Goal: Information Seeking & Learning: Learn about a topic

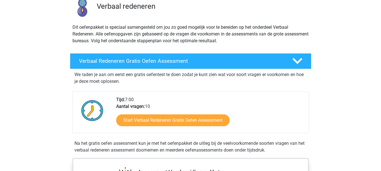
scroll to position [56, 0]
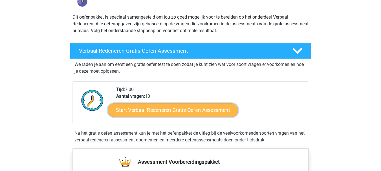
click at [179, 108] on link "Start Verbaal Redeneren Gratis Oefen Assessment" at bounding box center [173, 110] width 130 height 14
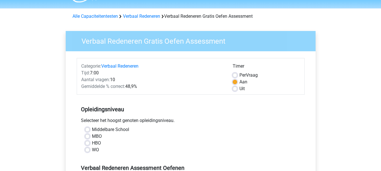
scroll to position [28, 0]
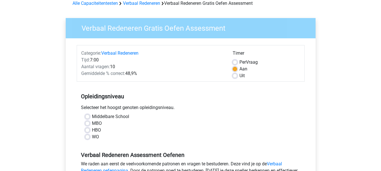
click at [97, 131] on label "HBO" at bounding box center [96, 130] width 9 height 7
click at [90, 131] on input "HBO" at bounding box center [87, 130] width 5 height 6
radio input "true"
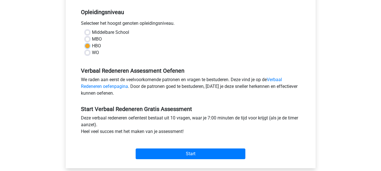
scroll to position [113, 0]
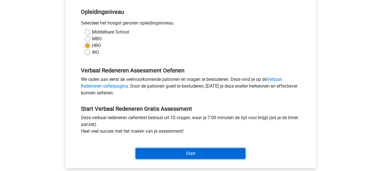
click at [200, 153] on input "Start" at bounding box center [191, 153] width 110 height 11
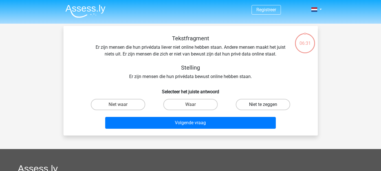
click at [255, 103] on label "Niet te zeggen" at bounding box center [263, 104] width 54 height 11
click at [263, 105] on input "Niet te zeggen" at bounding box center [265, 107] width 4 height 4
radio input "true"
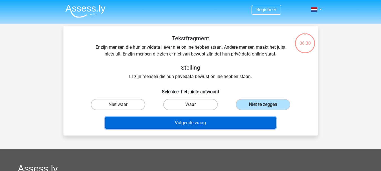
click at [242, 118] on button "Volgende vraag" at bounding box center [190, 123] width 171 height 12
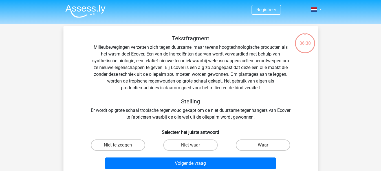
scroll to position [26, 0]
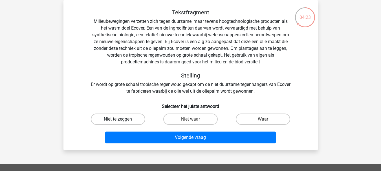
click at [128, 122] on label "Niet te zeggen" at bounding box center [118, 119] width 54 height 11
click at [122, 122] on input "Niet te zeggen" at bounding box center [120, 121] width 4 height 4
radio input "true"
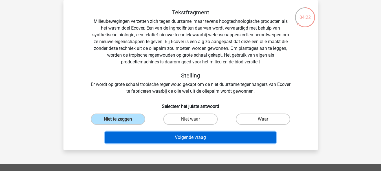
click at [175, 137] on button "Volgende vraag" at bounding box center [190, 138] width 171 height 12
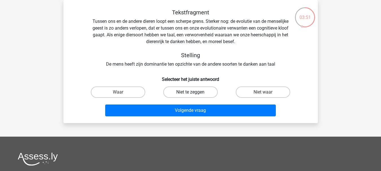
click at [180, 91] on label "Niet te zeggen" at bounding box center [190, 92] width 54 height 11
click at [190, 92] on input "Niet te zeggen" at bounding box center [192, 94] width 4 height 4
radio input "true"
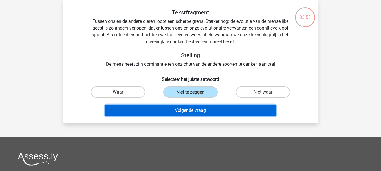
click at [185, 111] on button "Volgende vraag" at bounding box center [190, 111] width 171 height 12
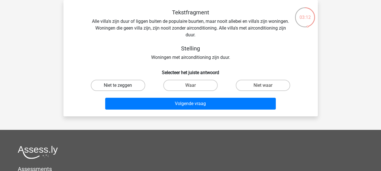
click at [124, 87] on label "Niet te zeggen" at bounding box center [118, 85] width 54 height 11
click at [122, 87] on input "Niet te zeggen" at bounding box center [120, 87] width 4 height 4
radio input "true"
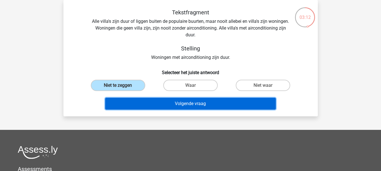
click at [183, 107] on button "Volgende vraag" at bounding box center [190, 104] width 171 height 12
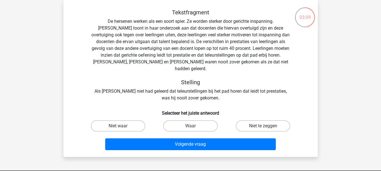
scroll to position [0, 0]
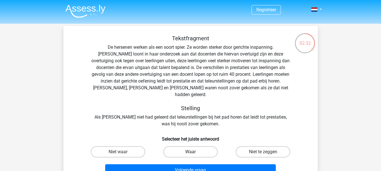
click at [189, 146] on label "Waar" at bounding box center [190, 151] width 54 height 11
click at [190, 152] on input "Waar" at bounding box center [192, 154] width 4 height 4
radio input "true"
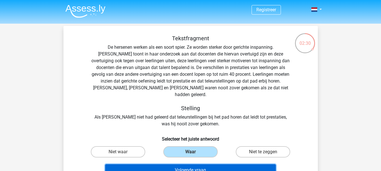
click at [186, 164] on button "Volgende vraag" at bounding box center [190, 170] width 171 height 12
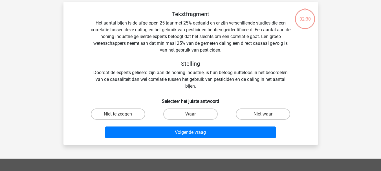
scroll to position [26, 0]
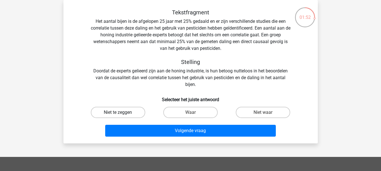
click at [125, 114] on label "Niet te zeggen" at bounding box center [118, 112] width 54 height 11
click at [122, 114] on input "Niet te zeggen" at bounding box center [120, 114] width 4 height 4
radio input "true"
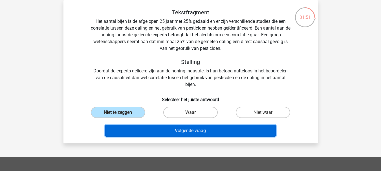
click at [183, 130] on button "Volgende vraag" at bounding box center [190, 131] width 171 height 12
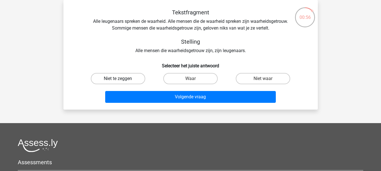
click at [133, 78] on label "Niet te zeggen" at bounding box center [118, 78] width 54 height 11
click at [122, 79] on input "Niet te zeggen" at bounding box center [120, 81] width 4 height 4
radio input "true"
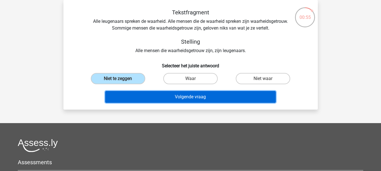
click at [184, 95] on button "Volgende vraag" at bounding box center [190, 97] width 171 height 12
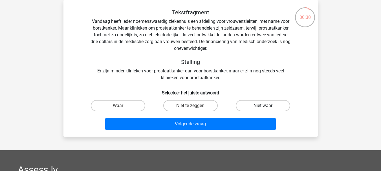
click at [248, 107] on label "Niet waar" at bounding box center [263, 105] width 54 height 11
click at [263, 107] on input "Niet waar" at bounding box center [265, 108] width 4 height 4
radio input "true"
click at [234, 117] on div "Volgende vraag" at bounding box center [190, 123] width 236 height 19
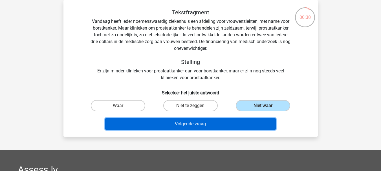
click at [234, 121] on button "Volgende vraag" at bounding box center [190, 124] width 171 height 12
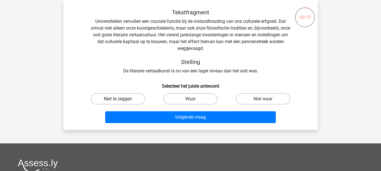
click at [124, 101] on label "Niet te zeggen" at bounding box center [118, 98] width 54 height 11
click at [122, 101] on input "Niet te zeggen" at bounding box center [120, 101] width 4 height 4
radio input "true"
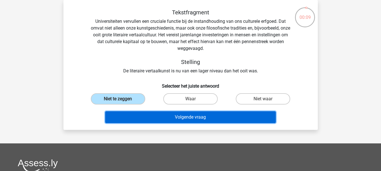
click at [181, 119] on button "Volgende vraag" at bounding box center [190, 117] width 171 height 12
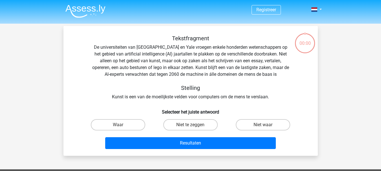
scroll to position [26, 0]
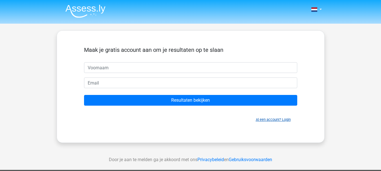
click at [262, 118] on link "Al een account? Login" at bounding box center [273, 120] width 35 height 4
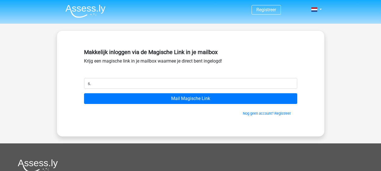
type input "[PERSON_NAME][EMAIL_ADDRESS][DOMAIN_NAME]"
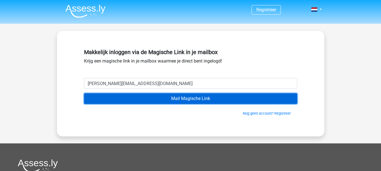
click at [159, 102] on input "Mail Magische Link" at bounding box center [190, 98] width 213 height 11
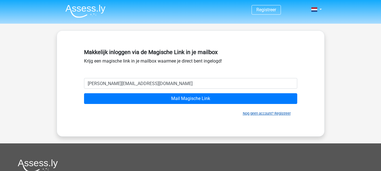
click at [261, 112] on link "Nog geen account? Registreer" at bounding box center [267, 113] width 48 height 4
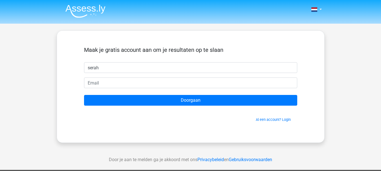
type input "serah"
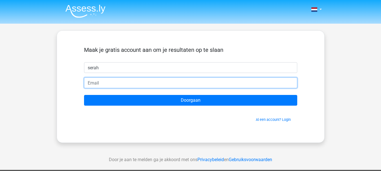
click at [172, 85] on input "email" at bounding box center [190, 83] width 213 height 11
type input "[PERSON_NAME][EMAIL_ADDRESS][DOMAIN_NAME]"
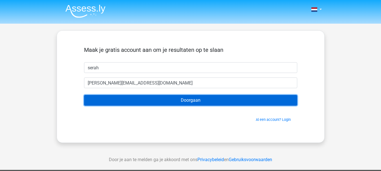
click at [178, 101] on input "Doorgaan" at bounding box center [190, 100] width 213 height 11
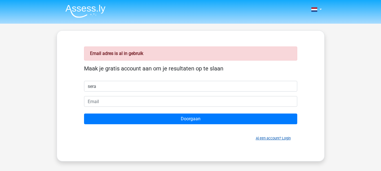
type input "sera"
click at [268, 139] on link "Al een account? Login" at bounding box center [273, 138] width 35 height 4
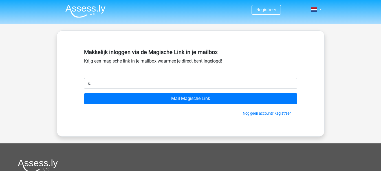
click at [102, 87] on input "s." at bounding box center [190, 83] width 213 height 11
type input "[PERSON_NAME][EMAIL_ADDRESS][DOMAIN_NAME]"
click at [84, 93] on input "Mail Magische Link" at bounding box center [190, 98] width 213 height 11
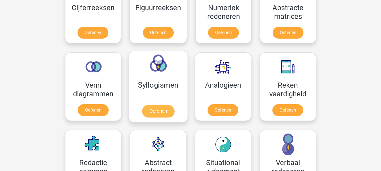
scroll to position [338, 0]
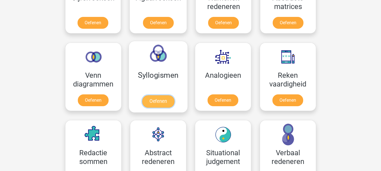
click at [168, 95] on link "Oefenen" at bounding box center [158, 101] width 32 height 12
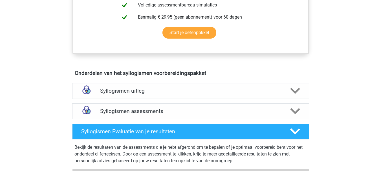
scroll to position [282, 0]
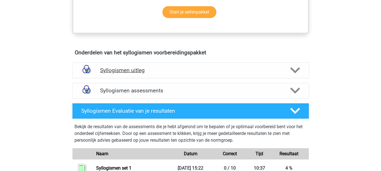
click at [171, 71] on h4 "Syllogismen uitleg" at bounding box center [190, 70] width 181 height 6
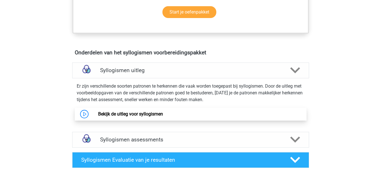
click at [98, 111] on link "Bekijk de uitleg voor syllogismen" at bounding box center [130, 113] width 65 height 5
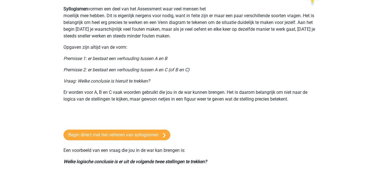
scroll to position [169, 0]
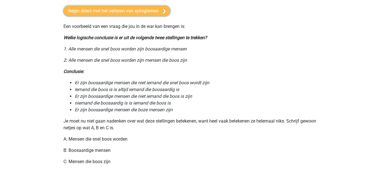
click at [143, 12] on link "Begin direct met het oefenen van syllogismen" at bounding box center [116, 11] width 107 height 11
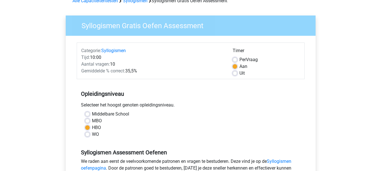
scroll to position [28, 0]
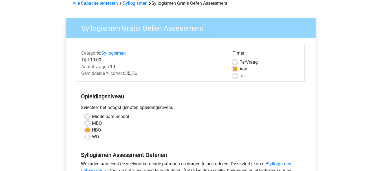
click at [237, 64] on div "Per Vraag" at bounding box center [266, 62] width 67 height 7
click at [239, 62] on label "Per Vraag" at bounding box center [248, 62] width 18 height 7
click at [234, 62] on input "Per Vraag" at bounding box center [235, 62] width 5 height 6
radio input "true"
click at [239, 69] on label "Aan" at bounding box center [243, 69] width 8 height 7
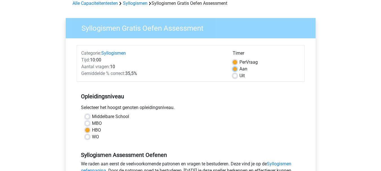
click at [237, 69] on input "Aan" at bounding box center [235, 69] width 5 height 6
radio input "true"
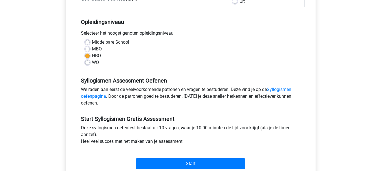
scroll to position [169, 0]
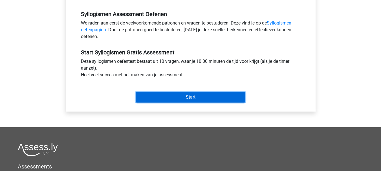
click at [211, 92] on input "Start" at bounding box center [191, 97] width 110 height 11
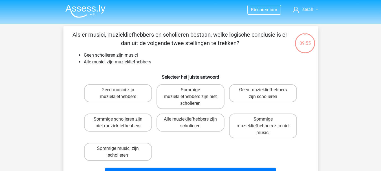
drag, startPoint x: 205, startPoint y: 29, endPoint x: 198, endPoint y: 23, distance: 8.9
click at [198, 23] on header "Kies premium serah s.molenaar@renn4.nl" at bounding box center [190, 12] width 381 height 24
click at [196, 101] on label "Sommige muziekliefhebbers zijn niet scholieren" at bounding box center [190, 96] width 68 height 25
click at [194, 94] on input "Sommige muziekliefhebbers zijn niet scholieren" at bounding box center [192, 92] width 4 height 4
radio input "true"
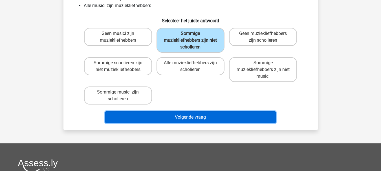
click at [201, 119] on button "Volgende vraag" at bounding box center [190, 117] width 171 height 12
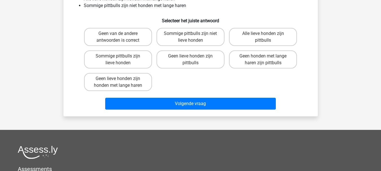
scroll to position [26, 0]
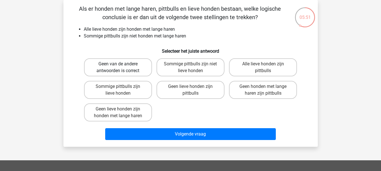
click at [127, 67] on label "Geen van de andere antwoorden is correct" at bounding box center [118, 67] width 68 height 18
click at [122, 67] on input "Geen van de andere antwoorden is correct" at bounding box center [120, 66] width 4 height 4
radio input "true"
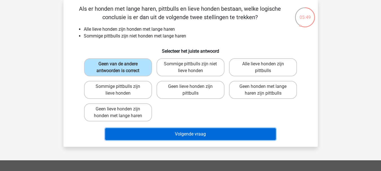
click at [195, 135] on button "Volgende vraag" at bounding box center [190, 134] width 171 height 12
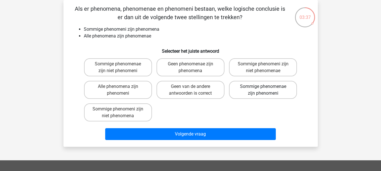
click at [259, 93] on label "Sommige phenomenae zijn phenomeni" at bounding box center [263, 90] width 68 height 18
click at [263, 90] on input "Sommige phenomenae zijn phenomeni" at bounding box center [265, 89] width 4 height 4
radio input "true"
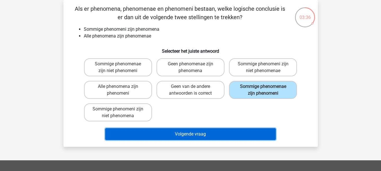
click at [211, 136] on button "Volgende vraag" at bounding box center [190, 134] width 171 height 12
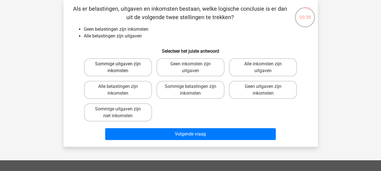
click at [105, 65] on label "Sommige uitgaven zijn inkomsten" at bounding box center [118, 67] width 68 height 18
click at [118, 65] on input "Sommige uitgaven zijn inkomsten" at bounding box center [120, 66] width 4 height 4
radio input "true"
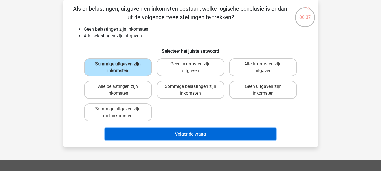
click at [169, 132] on button "Volgende vraag" at bounding box center [190, 134] width 171 height 12
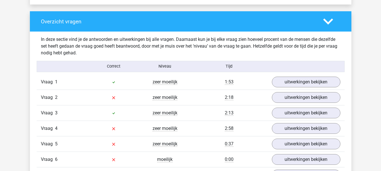
scroll to position [423, 0]
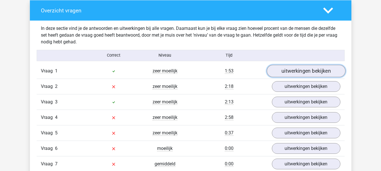
click at [289, 70] on link "uitwerkingen bekijken" at bounding box center [305, 71] width 79 height 12
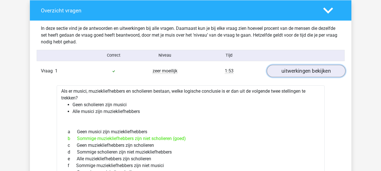
click at [288, 70] on link "uitwerkingen bekijken" at bounding box center [305, 71] width 79 height 12
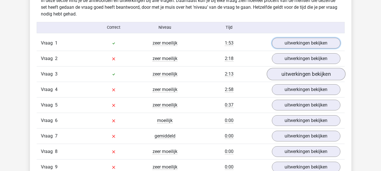
scroll to position [451, 0]
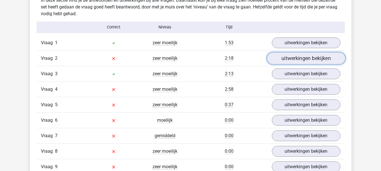
click at [290, 61] on link "uitwerkingen bekijken" at bounding box center [305, 58] width 79 height 12
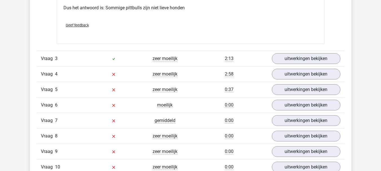
scroll to position [705, 0]
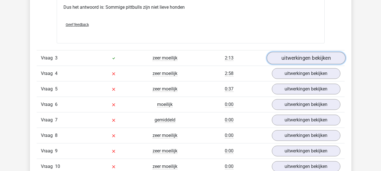
click at [311, 62] on link "uitwerkingen bekijken" at bounding box center [305, 58] width 79 height 12
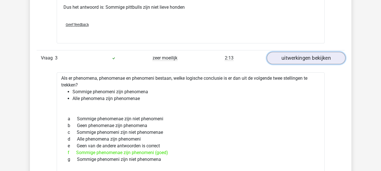
click at [311, 61] on link "uitwerkingen bekijken" at bounding box center [305, 58] width 79 height 12
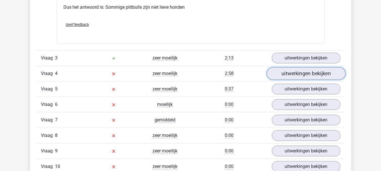
click at [301, 74] on link "uitwerkingen bekijken" at bounding box center [305, 73] width 79 height 12
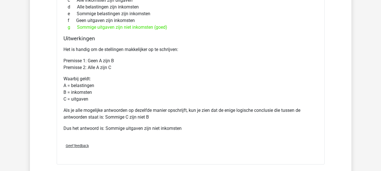
scroll to position [818, 0]
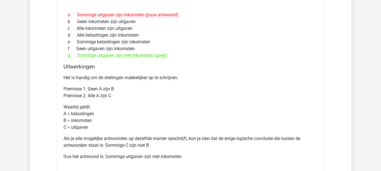
click at [273, 83] on div "Het is handig om de stellingen makkelijker op te schrijven: Premisse 1: Geen A …" at bounding box center [190, 119] width 254 height 95
click at [271, 87] on p "Premisse 1: Geen A zijn B Premisse 2: Alle A zijn C" at bounding box center [190, 93] width 254 height 14
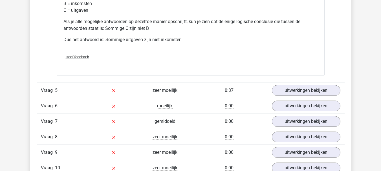
scroll to position [936, 0]
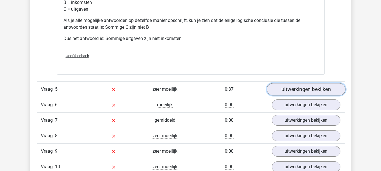
click at [294, 86] on link "uitwerkingen bekijken" at bounding box center [305, 89] width 79 height 12
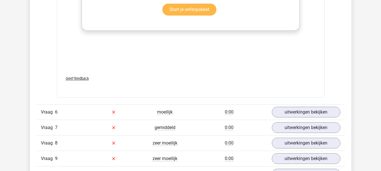
scroll to position [1252, 0]
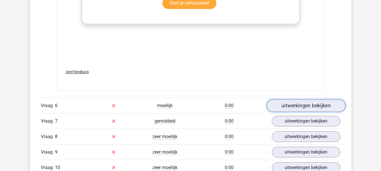
click at [331, 108] on link "uitwerkingen bekijken" at bounding box center [305, 106] width 79 height 12
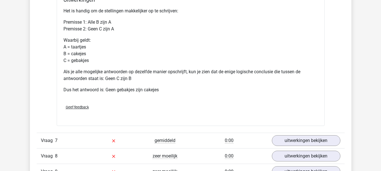
scroll to position [1478, 0]
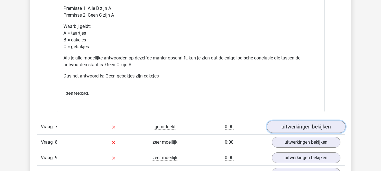
click at [311, 125] on link "uitwerkingen bekijken" at bounding box center [305, 127] width 79 height 12
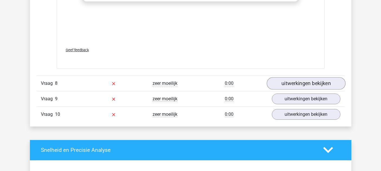
scroll to position [1872, 0]
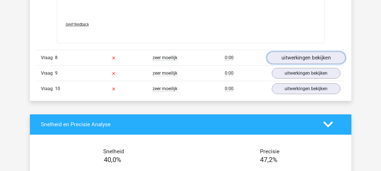
click at [297, 60] on link "uitwerkingen bekijken" at bounding box center [305, 58] width 79 height 12
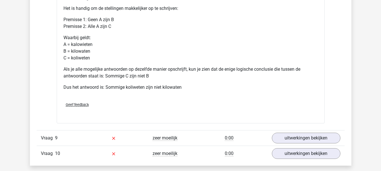
scroll to position [2098, 0]
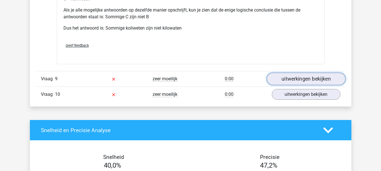
click at [298, 76] on link "uitwerkingen bekijken" at bounding box center [305, 79] width 79 height 12
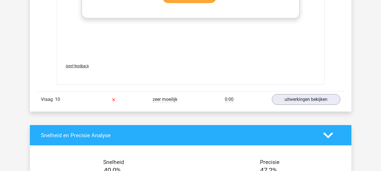
scroll to position [2408, 0]
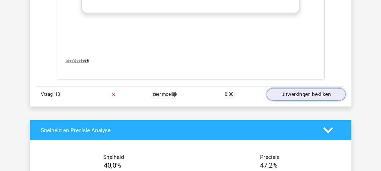
click at [301, 92] on link "uitwerkingen bekijken" at bounding box center [305, 95] width 79 height 12
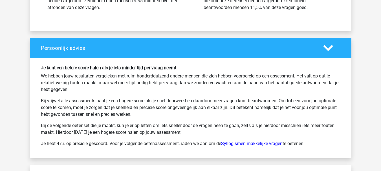
scroll to position [3000, 0]
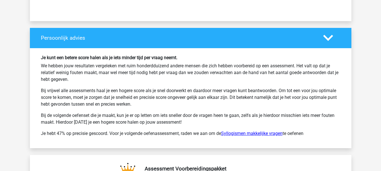
click at [251, 133] on link "Syllogismen makkelijke vragen" at bounding box center [251, 133] width 61 height 5
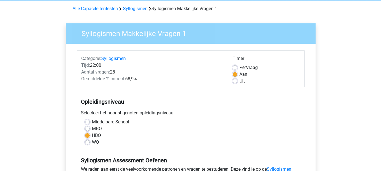
scroll to position [56, 0]
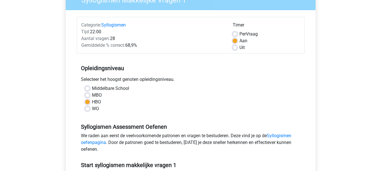
click at [96, 94] on label "MBO" at bounding box center [97, 95] width 10 height 7
click at [90, 94] on input "MBO" at bounding box center [87, 95] width 5 height 6
radio input "true"
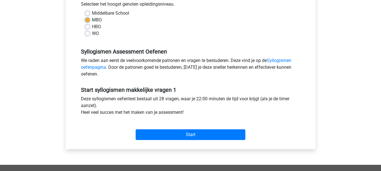
scroll to position [141, 0]
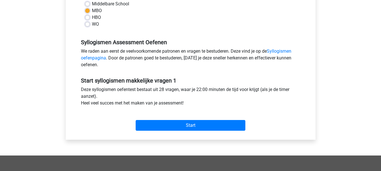
click at [92, 19] on label "HBO" at bounding box center [96, 17] width 9 height 7
click at [86, 19] on input "HBO" at bounding box center [87, 17] width 5 height 6
radio input "true"
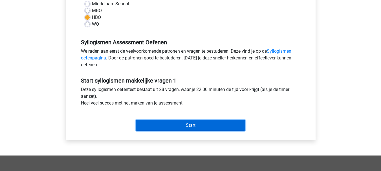
click at [189, 127] on input "Start" at bounding box center [191, 125] width 110 height 11
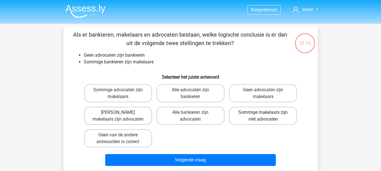
click at [272, 121] on label "Sommige makelaars zijn niet advocaten" at bounding box center [263, 116] width 68 height 18
click at [267, 116] on input "Sommige makelaars zijn niet advocaten" at bounding box center [265, 114] width 4 height 4
radio input "true"
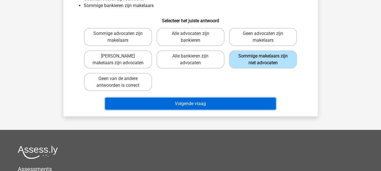
click at [228, 105] on button "Volgende vraag" at bounding box center [190, 104] width 171 height 12
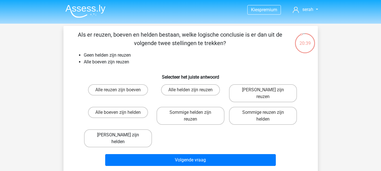
click at [131, 129] on label "[PERSON_NAME] zijn helden" at bounding box center [118, 138] width 68 height 18
click at [122, 135] on input "[PERSON_NAME] zijn helden" at bounding box center [120, 137] width 4 height 4
radio input "true"
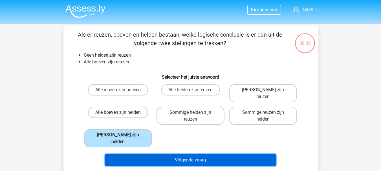
click at [180, 154] on button "Volgende vraag" at bounding box center [190, 160] width 171 height 12
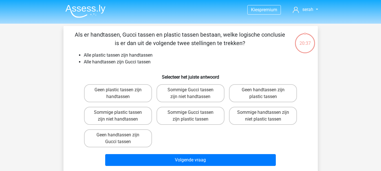
scroll to position [26, 0]
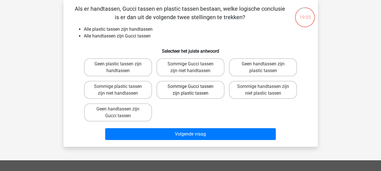
click at [188, 88] on label "Sommige Gucci tassen zijn plastic tassen" at bounding box center [190, 90] width 68 height 18
click at [190, 88] on input "Sommige Gucci tassen zijn plastic tassen" at bounding box center [192, 89] width 4 height 4
radio input "true"
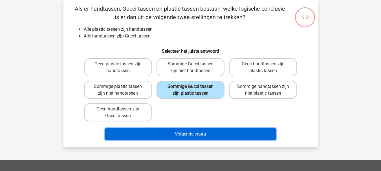
click at [191, 136] on button "Volgende vraag" at bounding box center [190, 134] width 171 height 12
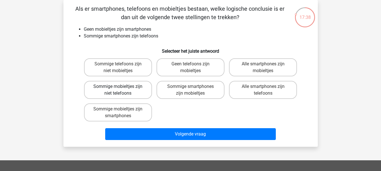
click at [129, 87] on label "Sommige mobieltjes zijn niet telefoons" at bounding box center [118, 90] width 68 height 18
click at [122, 87] on input "Sommige mobieltjes zijn niet telefoons" at bounding box center [120, 89] width 4 height 4
radio input "true"
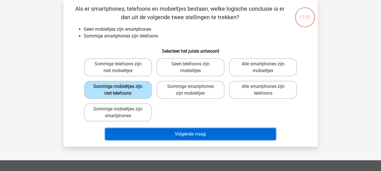
click at [174, 131] on button "Volgende vraag" at bounding box center [190, 134] width 171 height 12
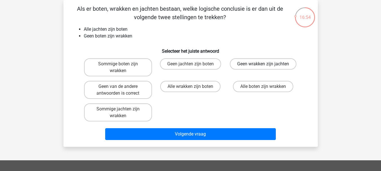
click at [267, 61] on label "Geen wrakken zijn jachten" at bounding box center [263, 63] width 67 height 11
click at [267, 64] on input "Geen wrakken zijn jachten" at bounding box center [265, 66] width 4 height 4
radio input "true"
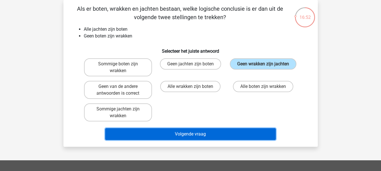
drag, startPoint x: 192, startPoint y: 136, endPoint x: 186, endPoint y: 137, distance: 6.0
click at [192, 137] on button "Volgende vraag" at bounding box center [190, 134] width 171 height 12
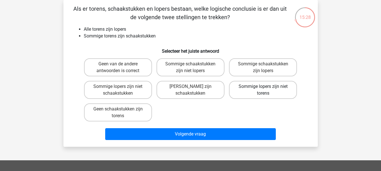
click at [276, 90] on label "Sommige lopers zijn niet torens" at bounding box center [263, 90] width 68 height 18
click at [267, 90] on input "Sommige lopers zijn niet torens" at bounding box center [265, 89] width 4 height 4
radio input "true"
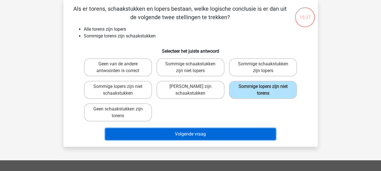
click at [214, 133] on button "Volgende vraag" at bounding box center [190, 134] width 171 height 12
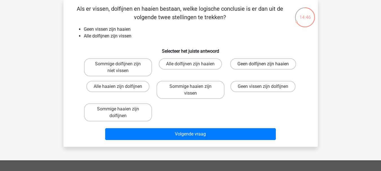
click at [263, 61] on label "Geen dolfijnen zijn haaien" at bounding box center [263, 63] width 66 height 11
click at [263, 64] on input "Geen dolfijnen zijn haaien" at bounding box center [265, 66] width 4 height 4
radio input "true"
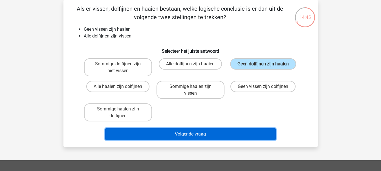
click at [233, 131] on button "Volgende vraag" at bounding box center [190, 134] width 171 height 12
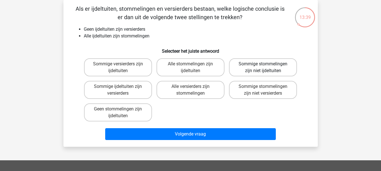
click at [259, 63] on label "Sommige stommelingen zijn niet ijdeltuiten" at bounding box center [263, 67] width 68 height 18
click at [263, 64] on input "Sommige stommelingen zijn niet ijdeltuiten" at bounding box center [265, 66] width 4 height 4
radio input "true"
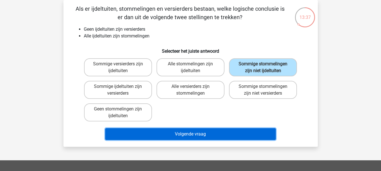
click at [200, 136] on button "Volgende vraag" at bounding box center [190, 134] width 171 height 12
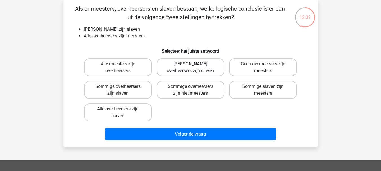
click at [203, 68] on label "[PERSON_NAME] overheersers zijn slaven" at bounding box center [190, 67] width 68 height 18
click at [194, 68] on input "[PERSON_NAME] overheersers zijn slaven" at bounding box center [192, 66] width 4 height 4
radio input "true"
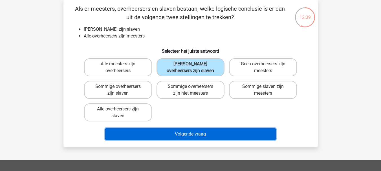
click at [205, 136] on button "Volgende vraag" at bounding box center [190, 134] width 171 height 12
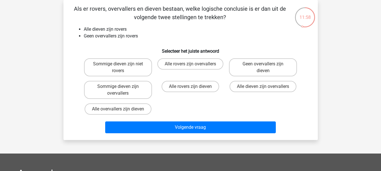
click at [264, 65] on input "Geen overvallers zijn dieven" at bounding box center [265, 66] width 4 height 4
radio input "true"
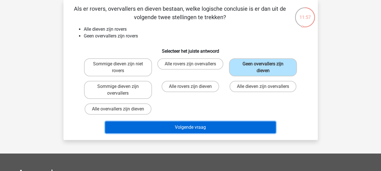
click at [214, 129] on button "Volgende vraag" at bounding box center [190, 128] width 171 height 12
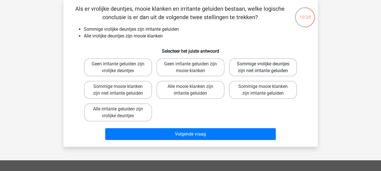
click at [260, 65] on label "Sommige vrolijke deuntjes zijn niet irritante geluiden" at bounding box center [263, 67] width 68 height 18
click at [263, 65] on input "Sommige vrolijke deuntjes zijn niet irritante geluiden" at bounding box center [265, 66] width 4 height 4
radio input "true"
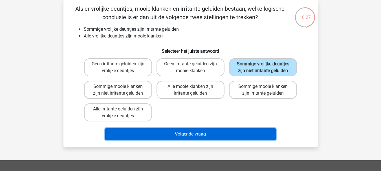
click at [230, 132] on button "Volgende vraag" at bounding box center [190, 134] width 171 height 12
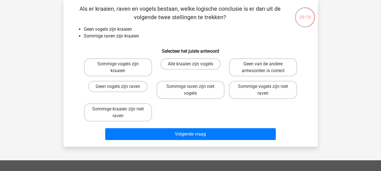
click at [120, 111] on input "Sommige kraaien zijn niet raven" at bounding box center [120, 111] width 4 height 4
radio input "true"
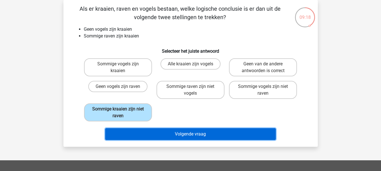
click at [159, 133] on button "Volgende vraag" at bounding box center [190, 134] width 171 height 12
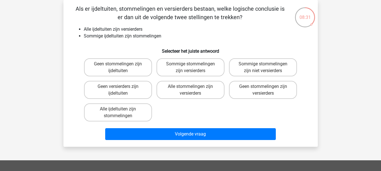
click at [263, 65] on input "Sommige stommelingen zijn niet versierders" at bounding box center [265, 66] width 4 height 4
radio input "true"
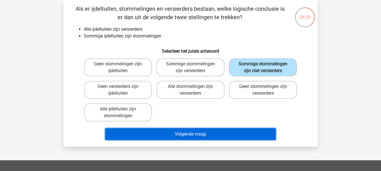
click at [206, 129] on button "Volgende vraag" at bounding box center [190, 134] width 171 height 12
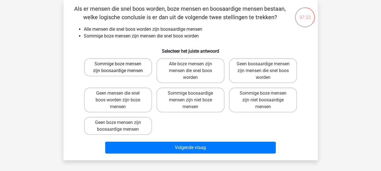
click at [126, 66] on label "Sommige boze mensen zijn boosaardige mensen" at bounding box center [118, 67] width 68 height 18
click at [122, 66] on input "Sommige boze mensen zijn boosaardige mensen" at bounding box center [120, 66] width 4 height 4
radio input "true"
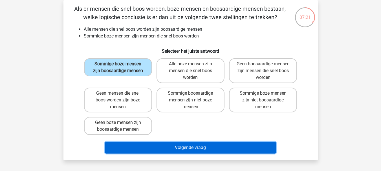
click at [192, 148] on button "Volgende vraag" at bounding box center [190, 148] width 171 height 12
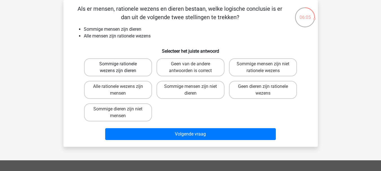
click at [96, 68] on label "Sommige rationele wezens zijn dieren" at bounding box center [118, 67] width 68 height 18
click at [118, 68] on input "Sommige rationele wezens zijn dieren" at bounding box center [120, 66] width 4 height 4
radio input "true"
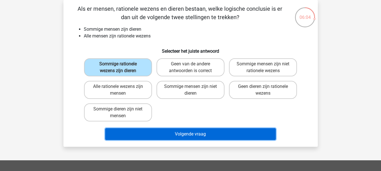
click at [178, 135] on button "Volgende vraag" at bounding box center [190, 134] width 171 height 12
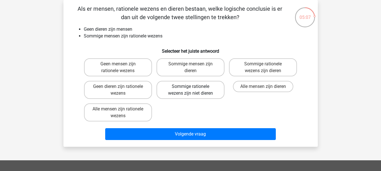
click at [180, 93] on label "Sommige rationele wezens zijn niet dieren" at bounding box center [190, 90] width 68 height 18
click at [190, 90] on input "Sommige rationele wezens zijn niet dieren" at bounding box center [192, 89] width 4 height 4
radio input "true"
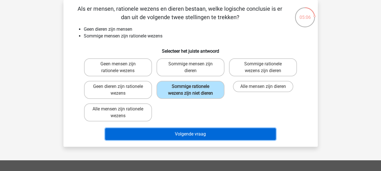
click at [185, 136] on button "Volgende vraag" at bounding box center [190, 134] width 171 height 12
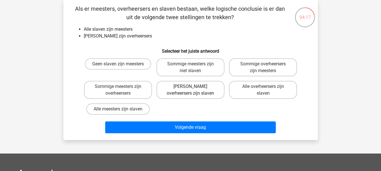
drag, startPoint x: 208, startPoint y: 85, endPoint x: 213, endPoint y: 125, distance: 40.0
click at [208, 85] on label "[PERSON_NAME] overheersers zijn slaven" at bounding box center [190, 90] width 68 height 18
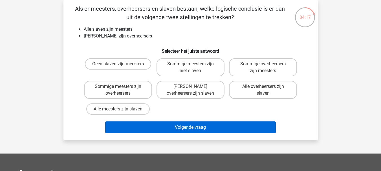
click at [194, 87] on input "[PERSON_NAME] overheersers zijn slaven" at bounding box center [192, 89] width 4 height 4
radio input "true"
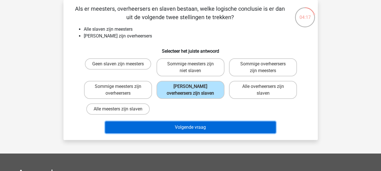
click at [212, 126] on button "Volgende vraag" at bounding box center [190, 128] width 171 height 12
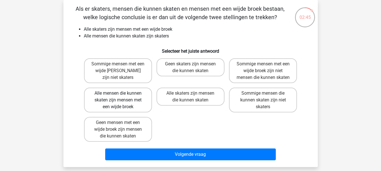
click at [139, 105] on label "Alle mensen die kunnen skaten zijn mensen met een wijde broek" at bounding box center [118, 100] width 68 height 25
click at [122, 97] on input "Alle mensen die kunnen skaten zijn mensen met een wijde broek" at bounding box center [120, 95] width 4 height 4
radio input "true"
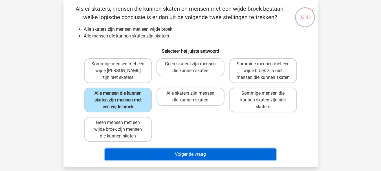
click at [225, 160] on button "Volgende vraag" at bounding box center [190, 155] width 171 height 12
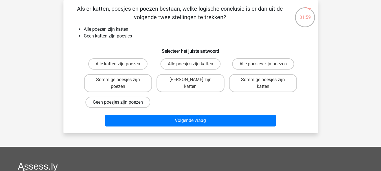
click at [139, 99] on label "Geen poesjes zijn poezen" at bounding box center [117, 102] width 65 height 11
click at [122, 102] on input "Geen poesjes zijn poezen" at bounding box center [120, 104] width 4 height 4
radio input "true"
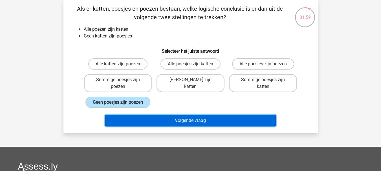
click at [181, 117] on button "Volgende vraag" at bounding box center [190, 121] width 171 height 12
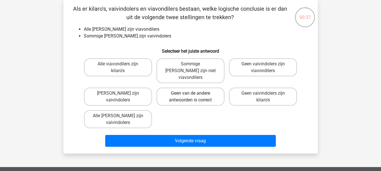
click at [196, 88] on label "Geen van de andere antwoorden is correct" at bounding box center [190, 97] width 68 height 18
click at [194, 93] on input "Geen van de andere antwoorden is correct" at bounding box center [192, 95] width 4 height 4
radio input "true"
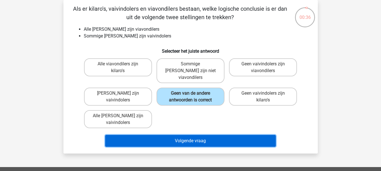
click at [207, 136] on button "Volgende vraag" at bounding box center [190, 141] width 171 height 12
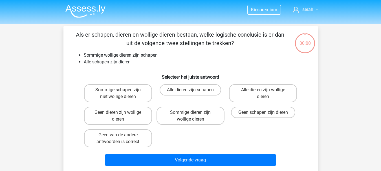
scroll to position [26, 0]
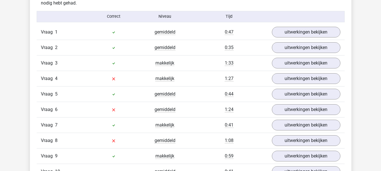
scroll to position [451, 0]
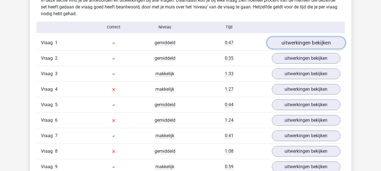
click at [283, 45] on link "uitwerkingen bekijken" at bounding box center [305, 43] width 79 height 12
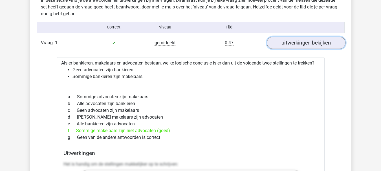
click at [283, 45] on link "uitwerkingen bekijken" at bounding box center [305, 43] width 79 height 12
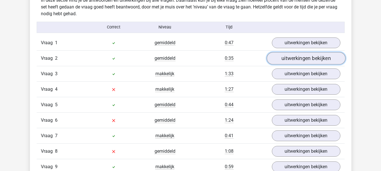
click at [282, 61] on link "uitwerkingen bekijken" at bounding box center [305, 58] width 79 height 12
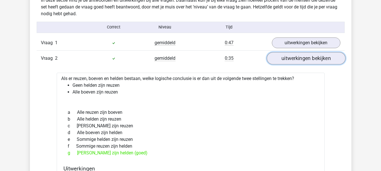
click at [282, 61] on link "uitwerkingen bekijken" at bounding box center [305, 58] width 79 height 12
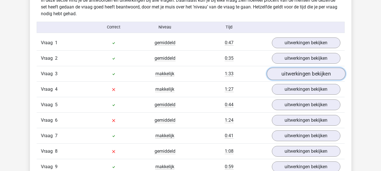
click at [281, 69] on link "uitwerkingen bekijken" at bounding box center [305, 74] width 79 height 12
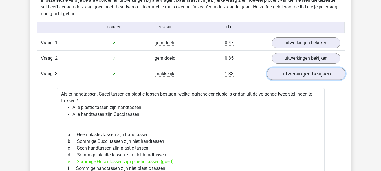
click at [281, 69] on link "uitwerkingen bekijken" at bounding box center [305, 74] width 79 height 12
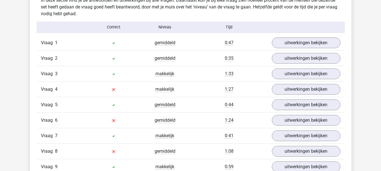
click at [280, 83] on div "Vraag 4 makkelijk 1:27 uitwerkingen bekijken" at bounding box center [191, 89] width 308 height 16
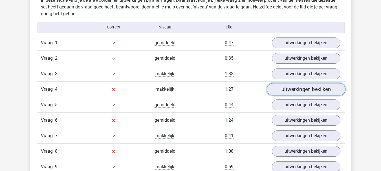
click at [280, 87] on link "uitwerkingen bekijken" at bounding box center [305, 89] width 79 height 12
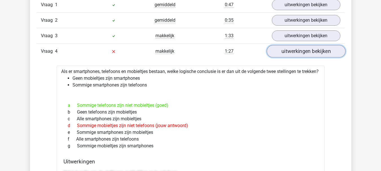
scroll to position [479, 0]
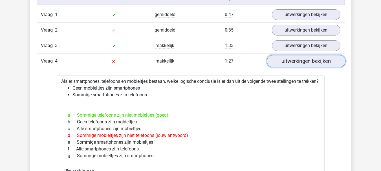
click at [289, 59] on link "uitwerkingen bekijken" at bounding box center [305, 61] width 79 height 12
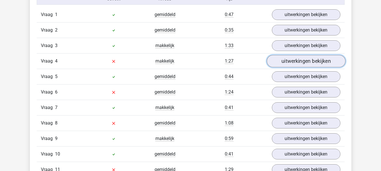
click at [309, 64] on link "uitwerkingen bekijken" at bounding box center [305, 61] width 79 height 12
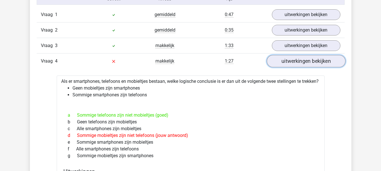
click at [309, 64] on link "uitwerkingen bekijken" at bounding box center [305, 61] width 79 height 12
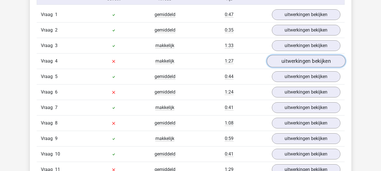
click at [309, 64] on link "uitwerkingen bekijken" at bounding box center [305, 61] width 79 height 12
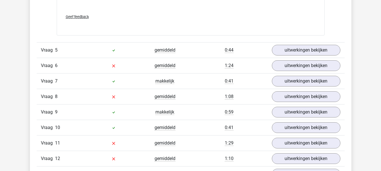
scroll to position [818, 0]
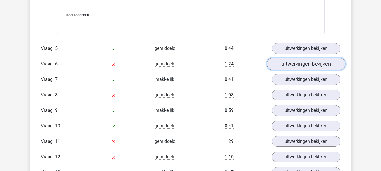
click at [288, 70] on link "uitwerkingen bekijken" at bounding box center [305, 64] width 79 height 12
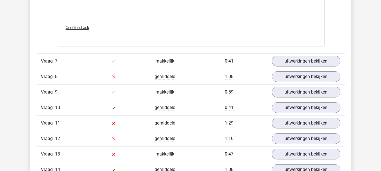
scroll to position [1156, 0]
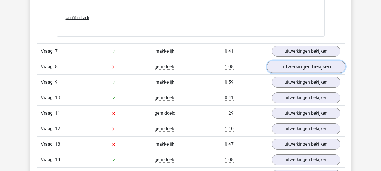
click at [284, 73] on link "uitwerkingen bekijken" at bounding box center [305, 67] width 79 height 12
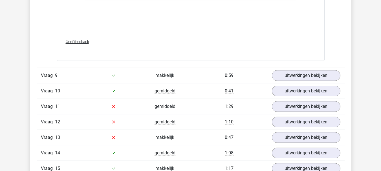
scroll to position [1494, 0]
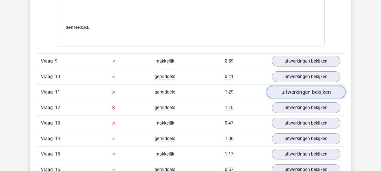
click at [288, 98] on link "uitwerkingen bekijken" at bounding box center [305, 92] width 79 height 12
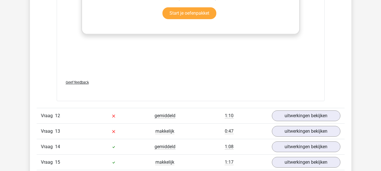
scroll to position [1804, 0]
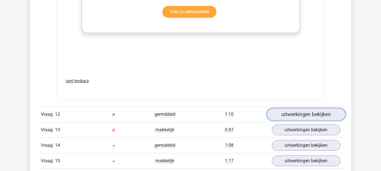
click at [292, 119] on link "uitwerkingen bekijken" at bounding box center [305, 114] width 79 height 12
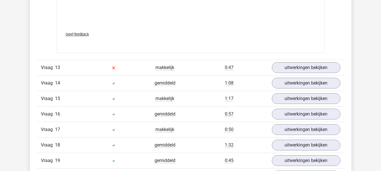
scroll to position [2227, 0]
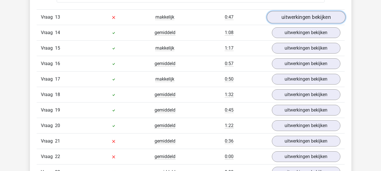
click at [285, 23] on link "uitwerkingen bekijken" at bounding box center [305, 17] width 79 height 12
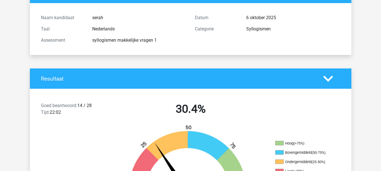
scroll to position [0, 0]
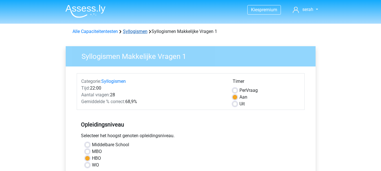
click at [137, 31] on link "Syllogismen" at bounding box center [135, 31] width 25 height 5
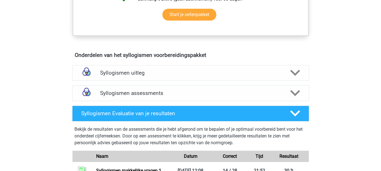
scroll to position [338, 0]
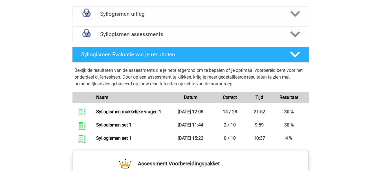
click at [153, 9] on div "Syllogismen uitleg" at bounding box center [190, 14] width 237 height 16
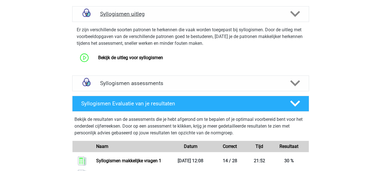
click at [146, 13] on h4 "Syllogismen uitleg" at bounding box center [190, 14] width 181 height 6
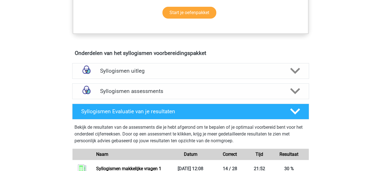
scroll to position [282, 0]
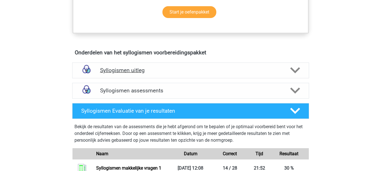
click at [149, 73] on h4 "Syllogismen uitleg" at bounding box center [190, 70] width 181 height 6
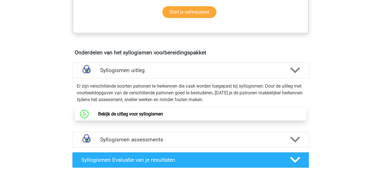
click at [137, 113] on link "Bekijk de uitleg voor syllogismen" at bounding box center [130, 113] width 65 height 5
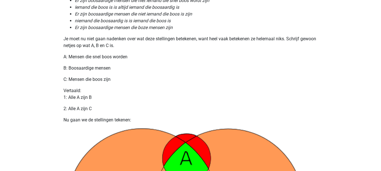
scroll to position [176, 0]
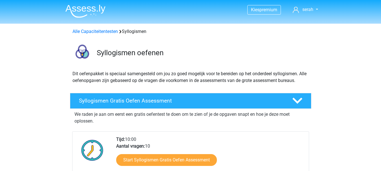
scroll to position [282, 0]
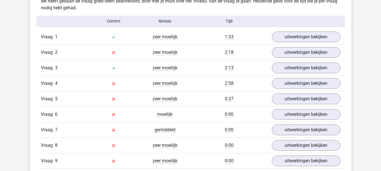
scroll to position [429, 0]
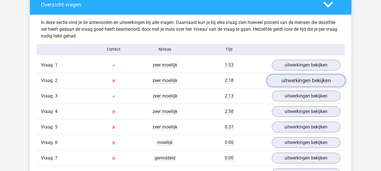
click at [284, 76] on link "uitwerkingen bekijken" at bounding box center [305, 80] width 79 height 12
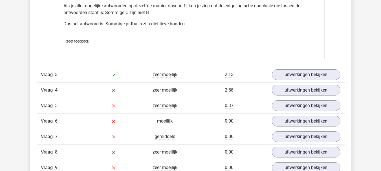
scroll to position [711, 0]
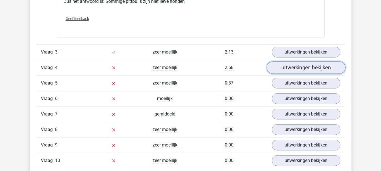
click at [288, 69] on link "uitwerkingen bekijken" at bounding box center [305, 67] width 79 height 12
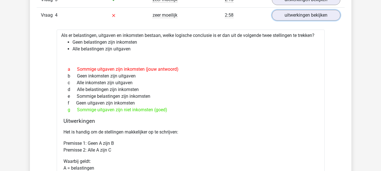
scroll to position [767, 0]
